Goal: Communication & Community: Share content

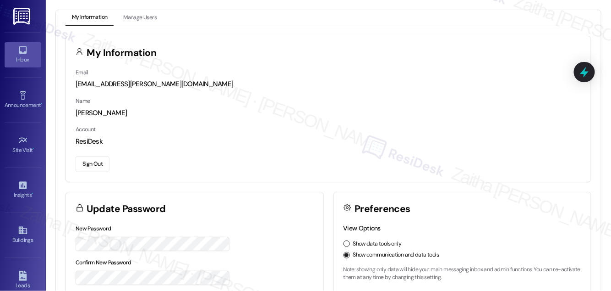
click at [22, 52] on icon at bounding box center [23, 50] width 8 height 8
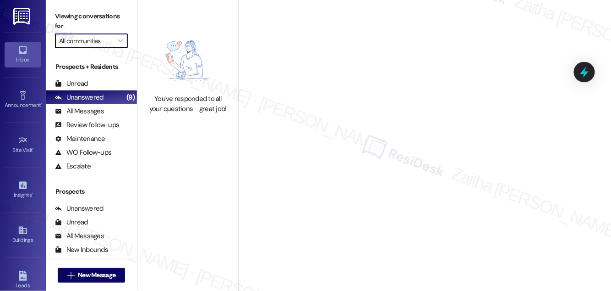
click at [87, 44] on input "All communities" at bounding box center [86, 40] width 54 height 15
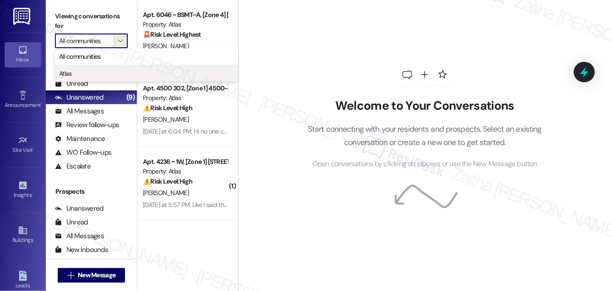
click at [86, 75] on span "Atlas" at bounding box center [146, 73] width 175 height 9
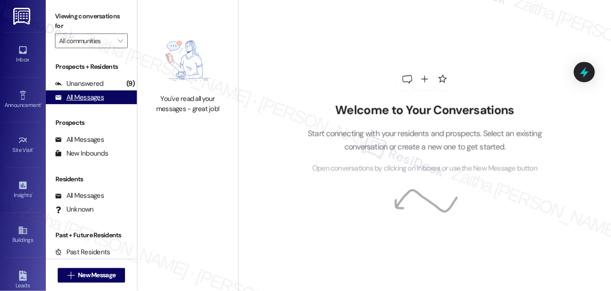
type input "Atlas"
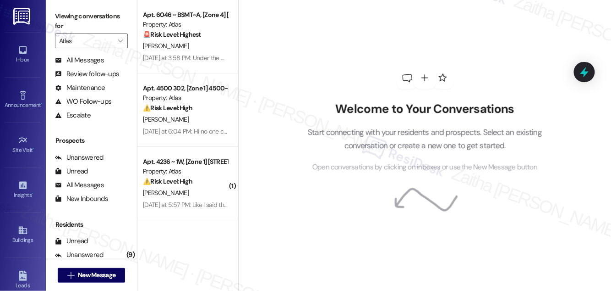
scroll to position [120, 0]
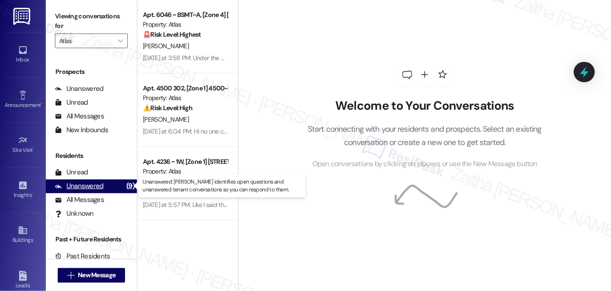
click at [83, 186] on div "Unanswered" at bounding box center [79, 186] width 49 height 10
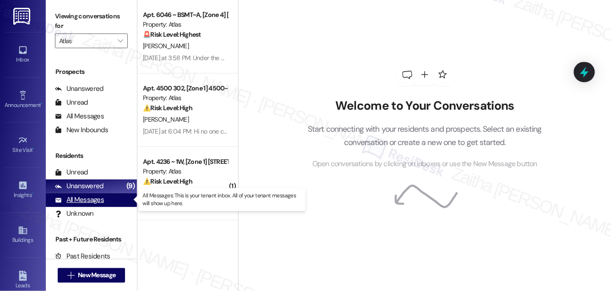
click at [88, 199] on div "All Messages" at bounding box center [79, 200] width 49 height 10
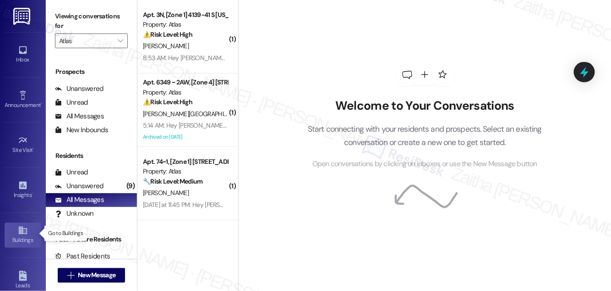
click at [12, 242] on div "Buildings" at bounding box center [23, 239] width 46 height 9
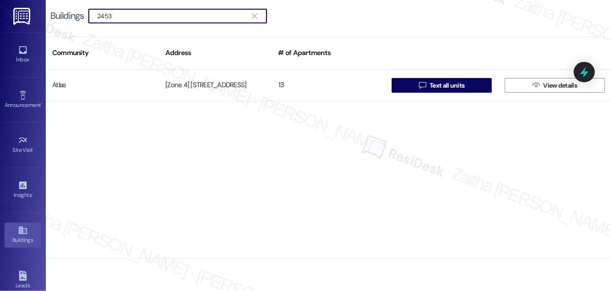
type input "2453"
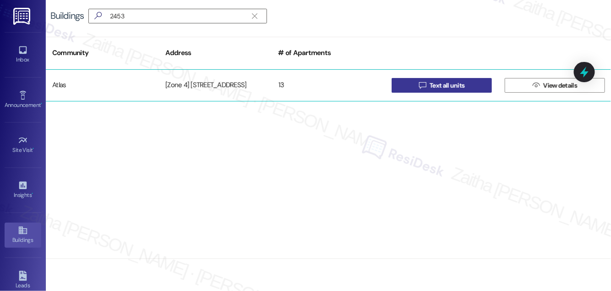
click at [462, 85] on span "Text all units" at bounding box center [447, 86] width 35 height 10
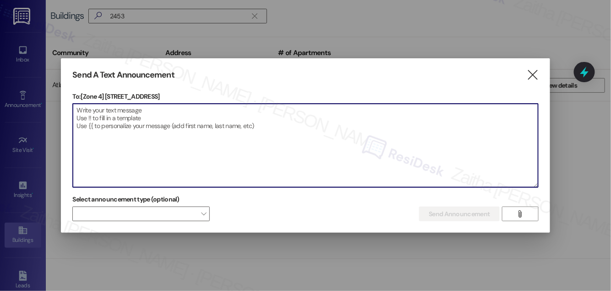
click at [169, 114] on textarea at bounding box center [305, 145] width 465 height 83
paste textarea "Hello {{first_name}}, Just a heads-up! Our routine pest control service will ta…"
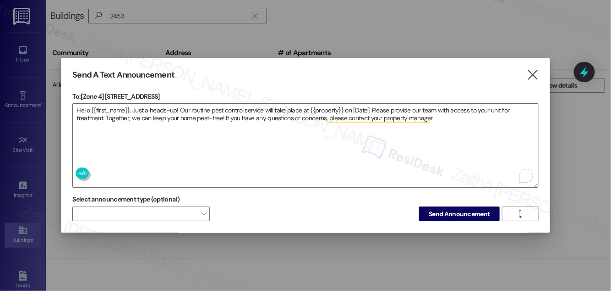
drag, startPoint x: 105, startPoint y: 91, endPoint x: 186, endPoint y: 91, distance: 81.1
click at [186, 92] on p "To: [Zone 4] [STREET_ADDRESS]" at bounding box center [305, 96] width 466 height 9
copy p "[STREET_ADDRESS]"
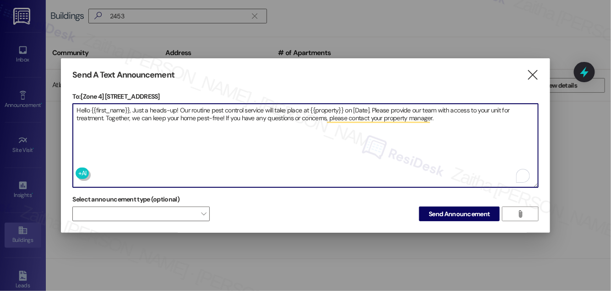
click at [323, 106] on textarea "Hello {{first_name}}, Just a heads-up! Our routine pest control service will ta…" at bounding box center [305, 145] width 465 height 83
paste textarea "[STREET_ADDRESS]"
click at [403, 107] on textarea "Hello {{first_name}}, Just a heads-up! Our routine pest control service will ta…" at bounding box center [305, 145] width 465 height 83
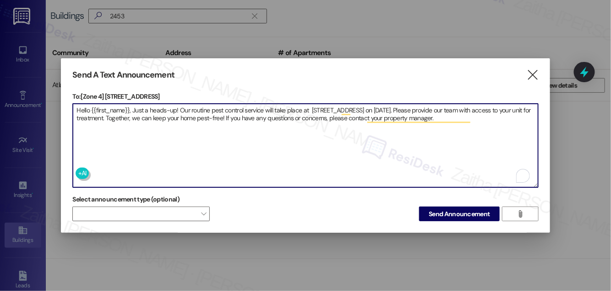
type textarea "Hello {{first_name}}, Just a heads-up! Our routine pest control service will ta…"
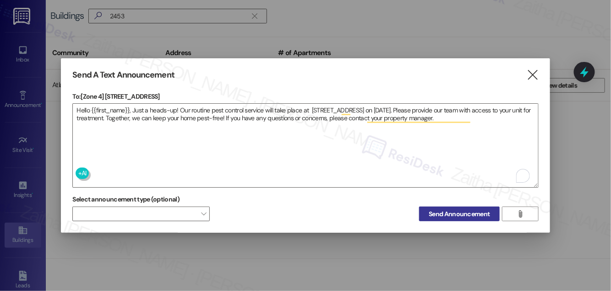
click at [463, 215] on span "Send Announcement" at bounding box center [459, 214] width 61 height 10
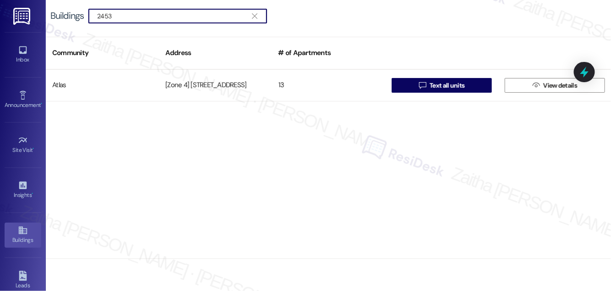
drag, startPoint x: 144, startPoint y: 17, endPoint x: 51, endPoint y: 19, distance: 93.1
click at [51, 19] on div "Buildings  2453 " at bounding box center [163, 16] width 226 height 15
type input "3639"
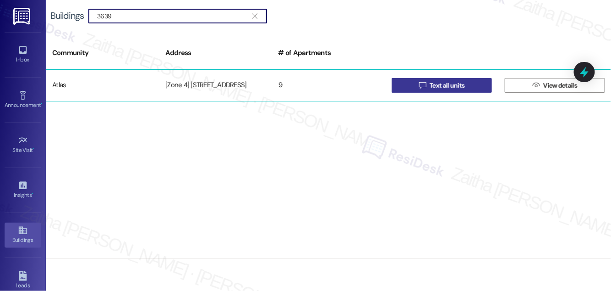
click at [459, 81] on span "Text all units" at bounding box center [447, 86] width 35 height 10
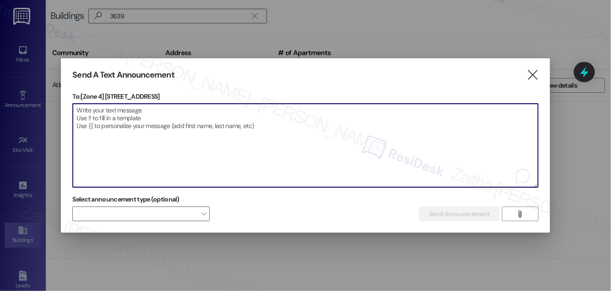
click at [112, 113] on textarea "To enrich screen reader interactions, please activate Accessibility in Grammarl…" at bounding box center [305, 145] width 465 height 83
click at [173, 113] on textarea "To enrich screen reader interactions, please activate Accessibility in Grammarl…" at bounding box center [305, 145] width 465 height 83
paste textarea "Hello {{first_name}}, Just a heads-up! Our routine pest control service will ta…"
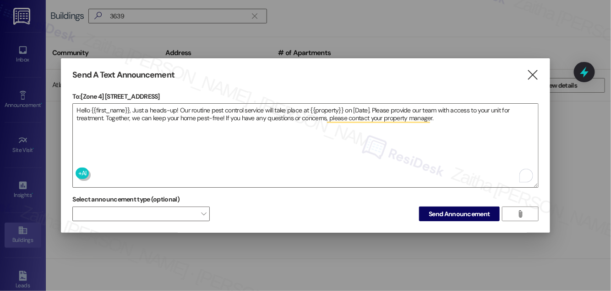
drag, startPoint x: 105, startPoint y: 89, endPoint x: 163, endPoint y: 93, distance: 57.9
click at [163, 93] on p "To: [Zone 4] [STREET_ADDRESS]" at bounding box center [305, 96] width 466 height 9
copy p "[STREET_ADDRESS]"
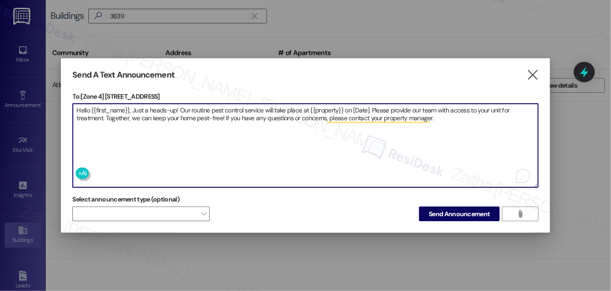
click at [323, 107] on textarea "Hello {{first_name}}, Just a heads-up! Our routine pest control service will ta…" at bounding box center [305, 145] width 465 height 83
paste textarea "[STREET_ADDRESS]"
click at [379, 104] on textarea "Hello {{first_name}}, Just a heads-up! Our routine pest control service will ta…" at bounding box center [305, 145] width 465 height 83
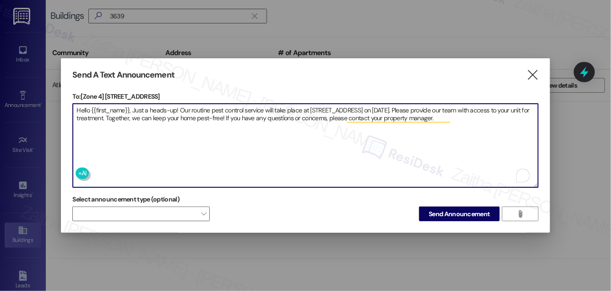
type textarea "Hello {{first_name}}, Just a heads-up! Our routine pest control service will ta…"
click at [460, 216] on span "Send Announcement" at bounding box center [459, 214] width 61 height 10
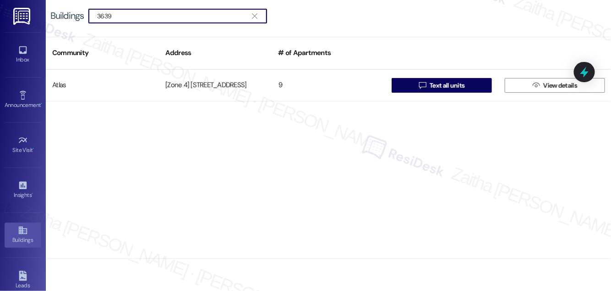
drag, startPoint x: 141, startPoint y: 16, endPoint x: 34, endPoint y: 16, distance: 106.8
click at [34, 16] on div "Inbox Go to Inbox Announcement • Send A Text Announcement Site Visit • Go to Si…" at bounding box center [305, 145] width 611 height 291
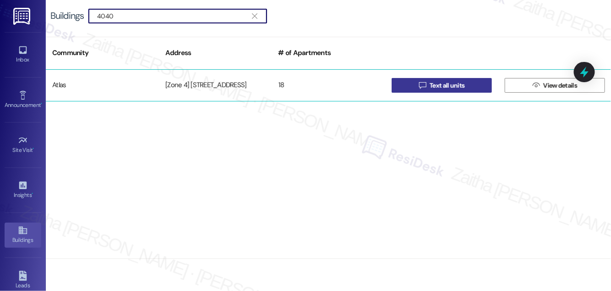
type input "4040"
click at [441, 84] on span "Text all units" at bounding box center [447, 86] width 35 height 10
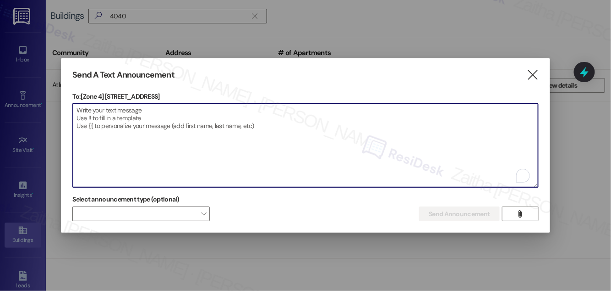
click at [171, 113] on textarea "To enrich screen reader interactions, please activate Accessibility in Grammarl…" at bounding box center [305, 145] width 465 height 83
paste textarea "Hello {{first_name}}, Just a heads-up! Our routine pest control service will ta…"
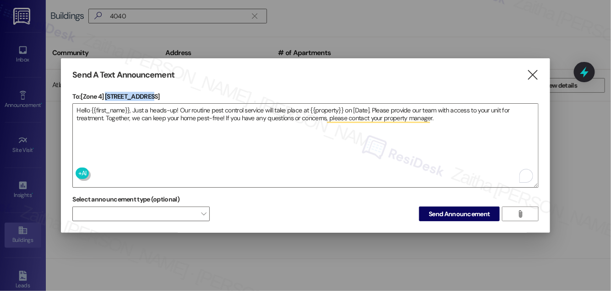
drag, startPoint x: 106, startPoint y: 89, endPoint x: 154, endPoint y: 88, distance: 48.1
click at [154, 88] on div "Send A Text Announcement  To: [Zone 4] [STREET_ADDRESS]  Drop image file here…" at bounding box center [305, 145] width 489 height 175
copy p "[STREET_ADDRESS]"
click at [320, 107] on textarea "Hello {{first_name}}, Just a heads-up! Our routine pest control service will ta…" at bounding box center [305, 145] width 465 height 83
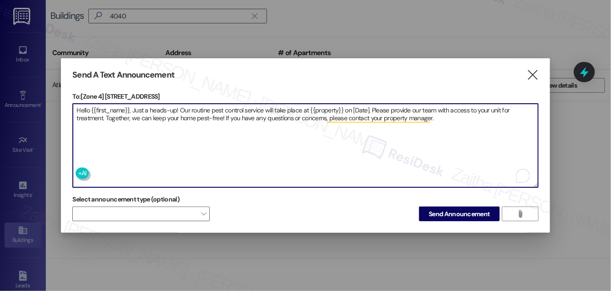
click at [321, 107] on textarea "Hello {{first_name}}, Just a heads-up! Our routine pest control service will ta…" at bounding box center [305, 145] width 465 height 83
paste textarea "[STREET_ADDRESS]"
click at [372, 107] on textarea "Hello {{first_name}}, Just a heads-up! Our routine pest control service will ta…" at bounding box center [305, 145] width 465 height 83
type textarea "Hello {{first_name}}, Just a heads-up! Our routine pest control service will ta…"
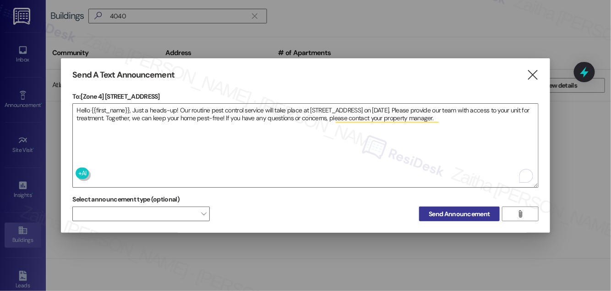
click at [451, 218] on button "Send Announcement" at bounding box center [459, 213] width 80 height 15
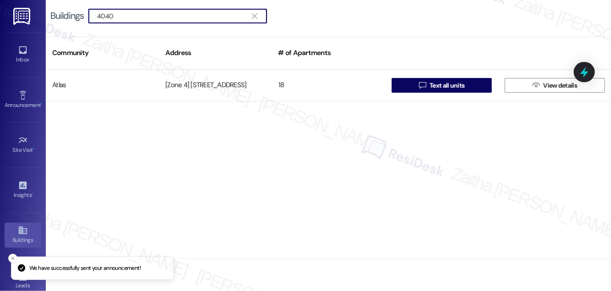
drag, startPoint x: 126, startPoint y: 14, endPoint x: 100, endPoint y: 15, distance: 25.2
click at [100, 15] on input "4040" at bounding box center [172, 16] width 150 height 13
type input "4"
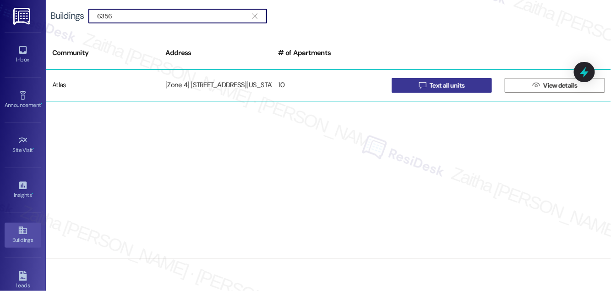
type input "6356"
click at [467, 83] on button " Text all units" at bounding box center [442, 85] width 100 height 15
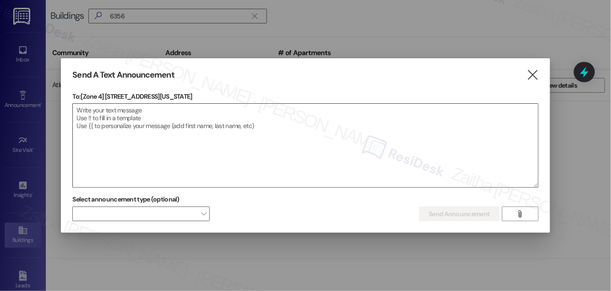
click at [242, 167] on textarea at bounding box center [305, 145] width 465 height 83
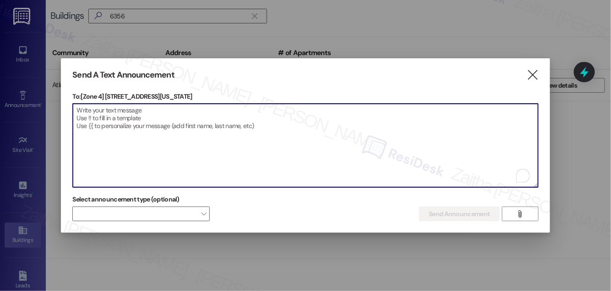
paste textarea "Hello {{first_name}}, Just a heads-up! Our routine pest control service will ta…"
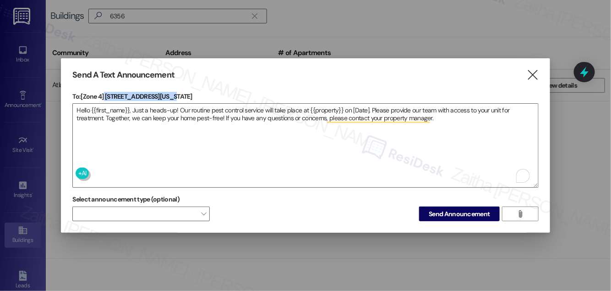
drag, startPoint x: 105, startPoint y: 91, endPoint x: 171, endPoint y: 92, distance: 66.5
click at [171, 92] on p "To: [Zone 4] [STREET_ADDRESS][US_STATE]" at bounding box center [305, 96] width 466 height 9
copy p "[STREET_ADDRESS][US_STATE]"
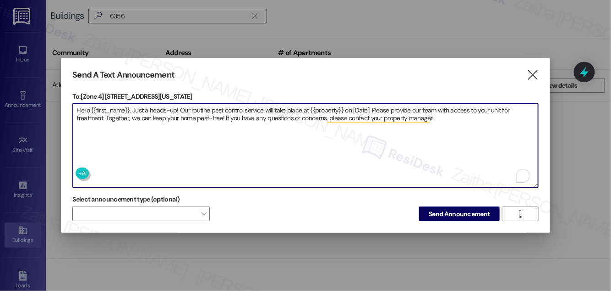
click at [323, 106] on textarea "Hello {{first_name}}, Just a heads-up! Our routine pest control service will ta…" at bounding box center [305, 145] width 465 height 83
paste textarea "[STREET_ADDRESS][US_STATE]"
click at [385, 108] on textarea "Hello {{first_name}}, Just a heads-up! Our routine pest control service will ta…" at bounding box center [305, 145] width 465 height 83
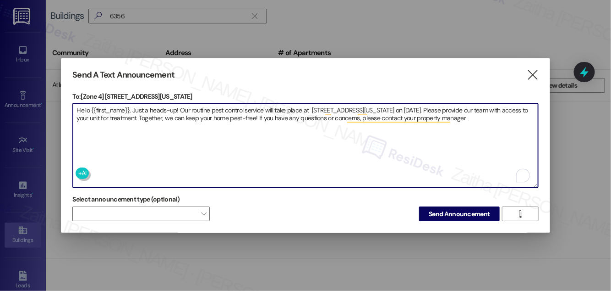
type textarea "Hello {{first_name}}, Just a heads-up! Our routine pest control service will ta…"
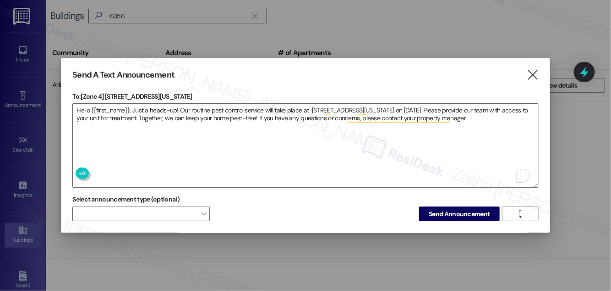
click at [460, 206] on div "Select announcement type (optional)  Send Announcement " at bounding box center [305, 206] width 466 height 29
click at [450, 211] on span "Send Announcement" at bounding box center [459, 214] width 61 height 10
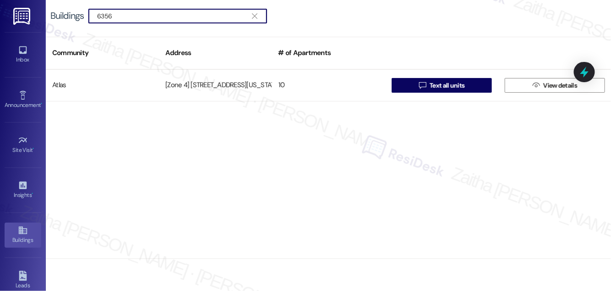
drag, startPoint x: 141, startPoint y: 16, endPoint x: 83, endPoint y: 16, distance: 57.7
click at [83, 16] on div "Buildings  6356 " at bounding box center [163, 16] width 226 height 15
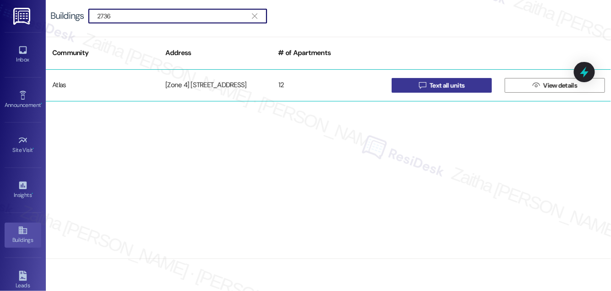
type input "2736"
click at [467, 85] on button " Text all units" at bounding box center [442, 85] width 100 height 15
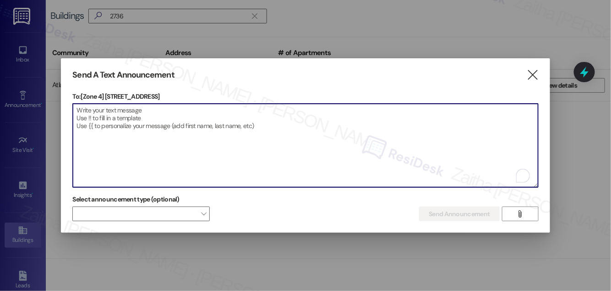
click at [162, 110] on textarea "To enrich screen reader interactions, please activate Accessibility in Grammarl…" at bounding box center [305, 145] width 465 height 83
paste textarea "Hello {{first_name}}, Just a heads-up! Our routine pest control service will ta…"
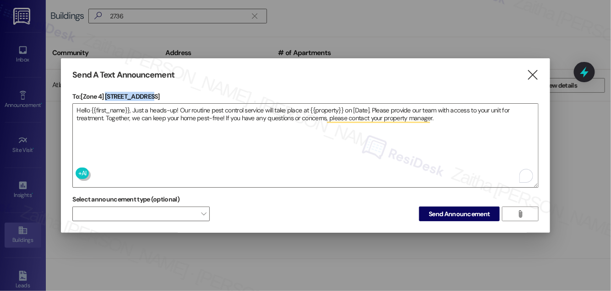
drag, startPoint x: 106, startPoint y: 91, endPoint x: 156, endPoint y: 93, distance: 50.0
click at [156, 93] on p "To: [Zone 4] [STREET_ADDRESS]" at bounding box center [305, 96] width 466 height 9
copy p "[STREET_ADDRESS]"
click at [332, 108] on textarea "Hello {{first_name}}, Just a heads-up! Our routine pest control service will ta…" at bounding box center [305, 145] width 465 height 83
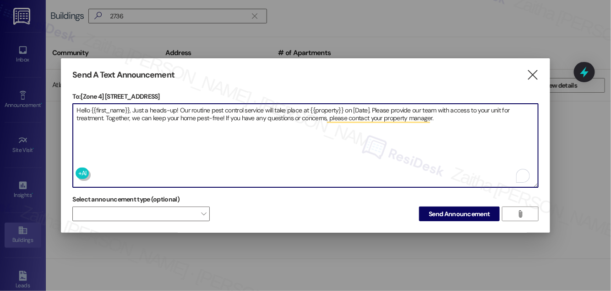
click at [332, 108] on textarea "Hello {{first_name}}, Just a heads-up! Our routine pest control service will ta…" at bounding box center [305, 145] width 465 height 83
paste textarea "[STREET_ADDRESS]"
click at [362, 104] on textarea "Hello {{first_name}}, Just a heads-up! Our routine pest control service will ta…" at bounding box center [305, 145] width 465 height 83
click at [365, 104] on textarea "Hello {{first_name}}, Just a heads-up! Our routine pest control service will ta…" at bounding box center [305, 145] width 465 height 83
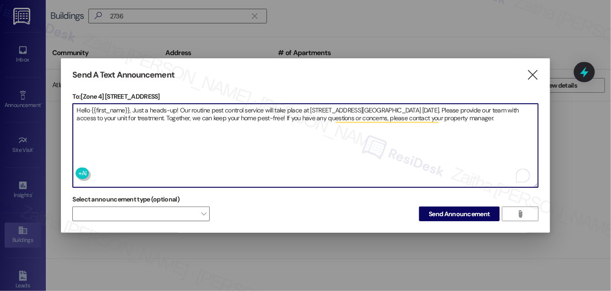
type textarea "Hello {{first_name}}, Just a heads-up! Our routine pest control service will ta…"
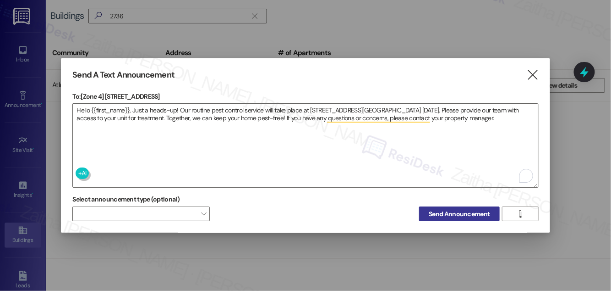
click at [457, 211] on span "Send Announcement" at bounding box center [459, 214] width 61 height 10
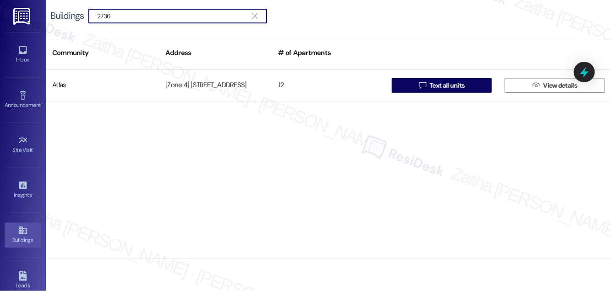
drag, startPoint x: 129, startPoint y: 14, endPoint x: 30, endPoint y: 12, distance: 98.6
click at [30, 12] on div "Inbox Go to Inbox Announcement • Send A Text Announcement Site Visit • Go to Si…" at bounding box center [305, 145] width 611 height 291
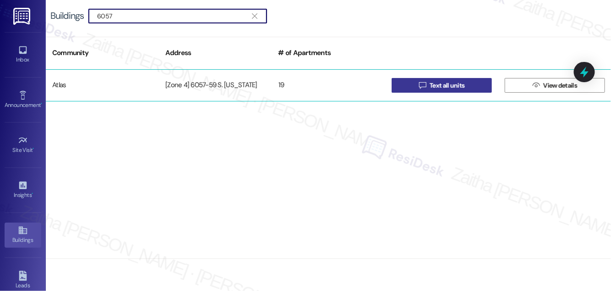
type input "6057"
click at [447, 85] on span "Text all units" at bounding box center [447, 86] width 35 height 10
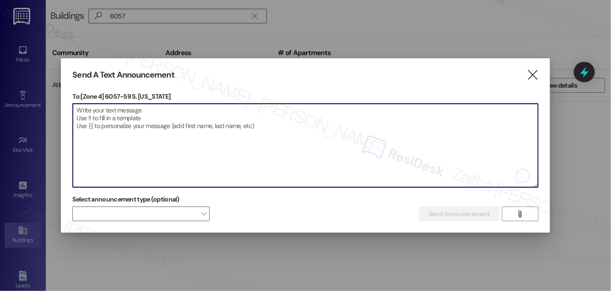
click at [179, 115] on textarea "To enrich screen reader interactions, please activate Accessibility in Grammarl…" at bounding box center [305, 145] width 465 height 83
paste textarea "Hello {{first_name}}, Just a heads-up! Our routine pest control service will ta…"
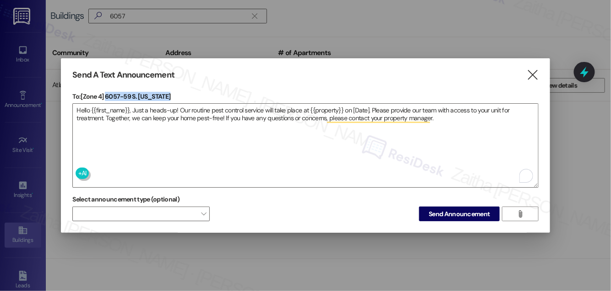
drag, startPoint x: 106, startPoint y: 91, endPoint x: 168, endPoint y: 92, distance: 62.3
click at [168, 92] on p "To: [Zone 4] 6057-59 S. [US_STATE]" at bounding box center [305, 96] width 466 height 9
copy p "6057-59 S. [US_STATE]"
click at [324, 108] on textarea "Hello {{first_name}}, Just a heads-up! Our routine pest control service will ta…" at bounding box center [305, 145] width 465 height 83
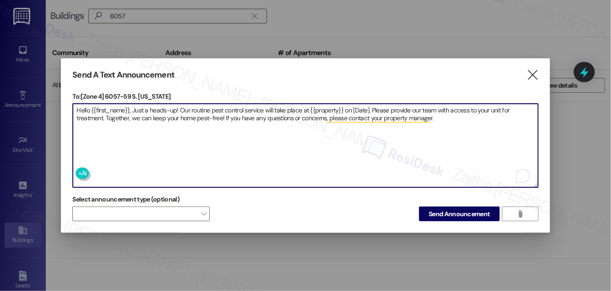
click at [324, 108] on textarea "Hello {{first_name}}, Just a heads-up! Our routine pest control service will ta…" at bounding box center [305, 145] width 465 height 83
paste textarea "6057-59 S. [US_STATE]"
click at [383, 105] on textarea "Hello {{first_name}}, Just a heads-up! Our routine pest control service will ta…" at bounding box center [305, 145] width 465 height 83
paste textarea "6057-59 S. [US_STATE]"
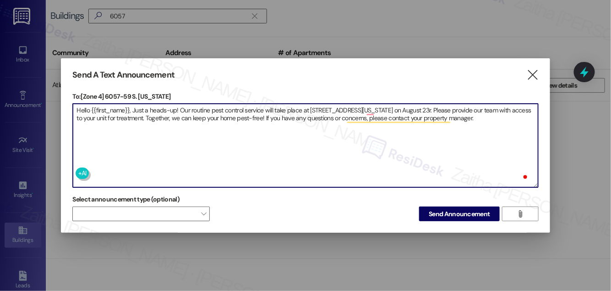
type textarea "Hello {{first_name}}, Just a heads-up! Our routine pest control service will ta…"
